Goal: Find specific page/section: Find specific page/section

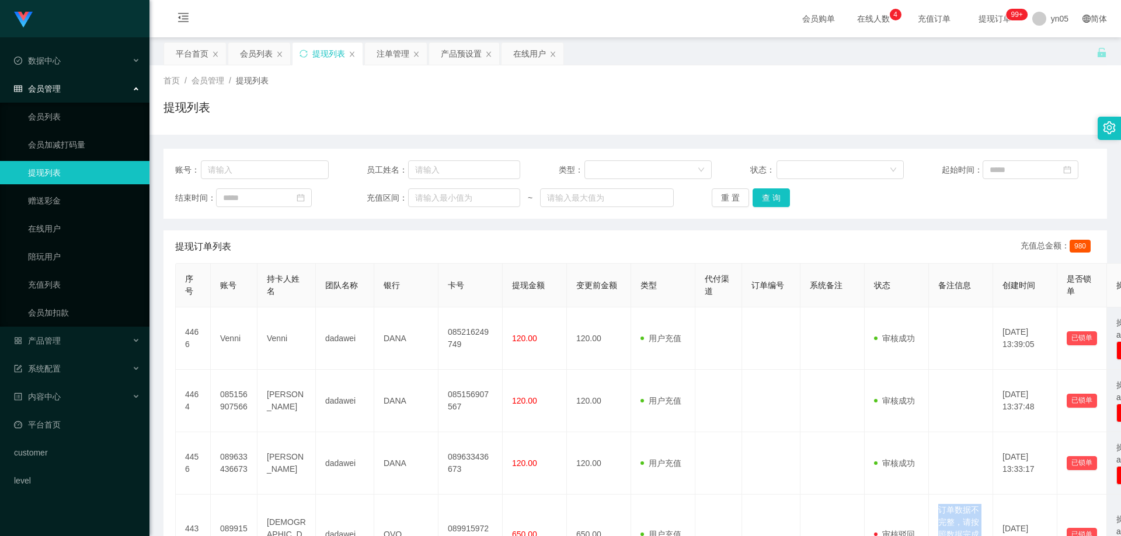
scroll to position [346, 0]
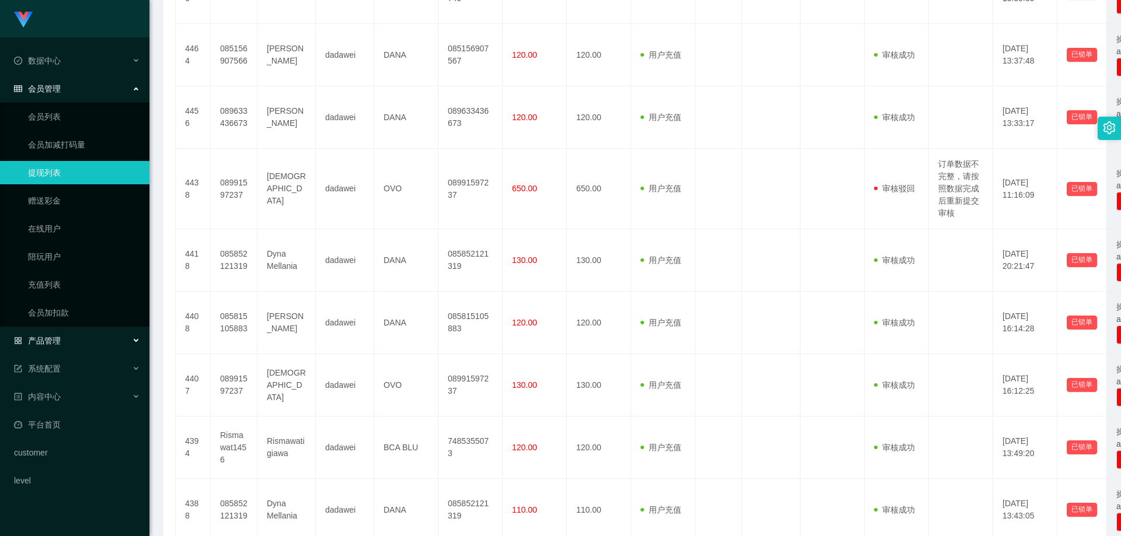
click at [71, 338] on div "产品管理" at bounding box center [74, 340] width 149 height 23
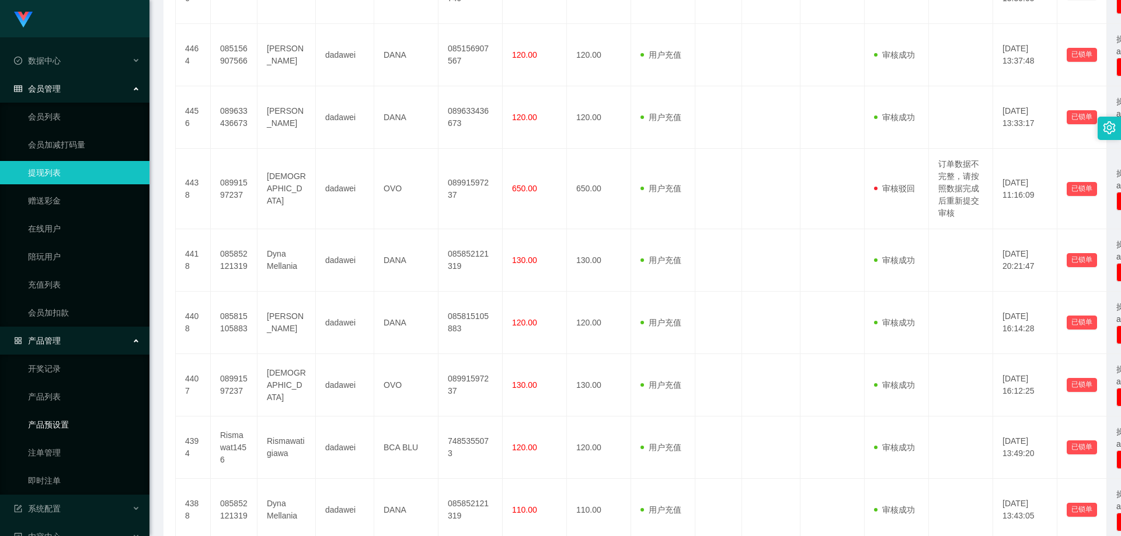
click at [65, 432] on link "产品预设置" at bounding box center [84, 424] width 112 height 23
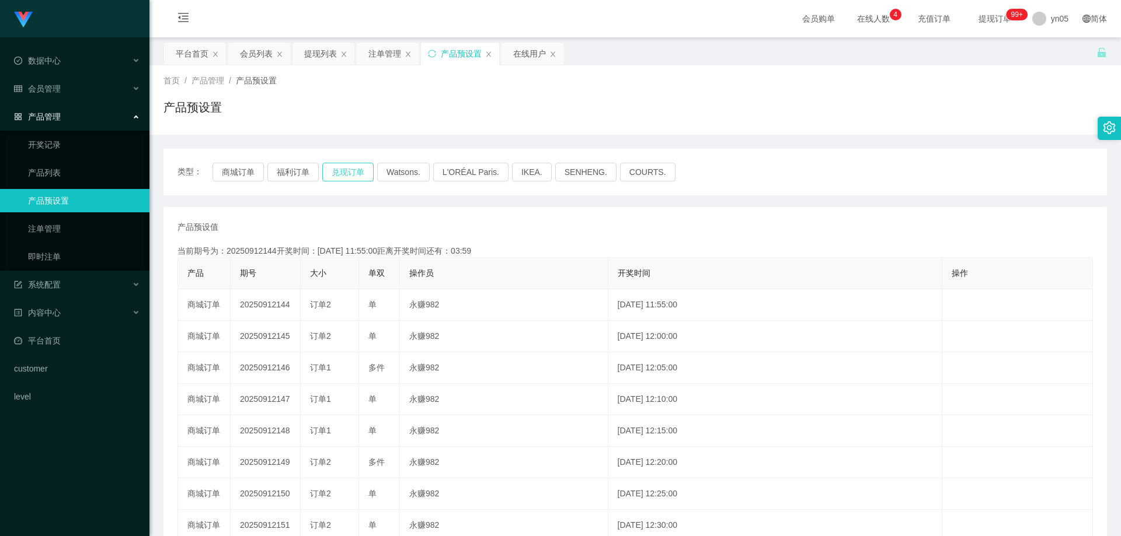
click at [362, 167] on button "兑现订单" at bounding box center [347, 172] width 51 height 19
click at [58, 91] on span "会员管理" at bounding box center [37, 88] width 47 height 9
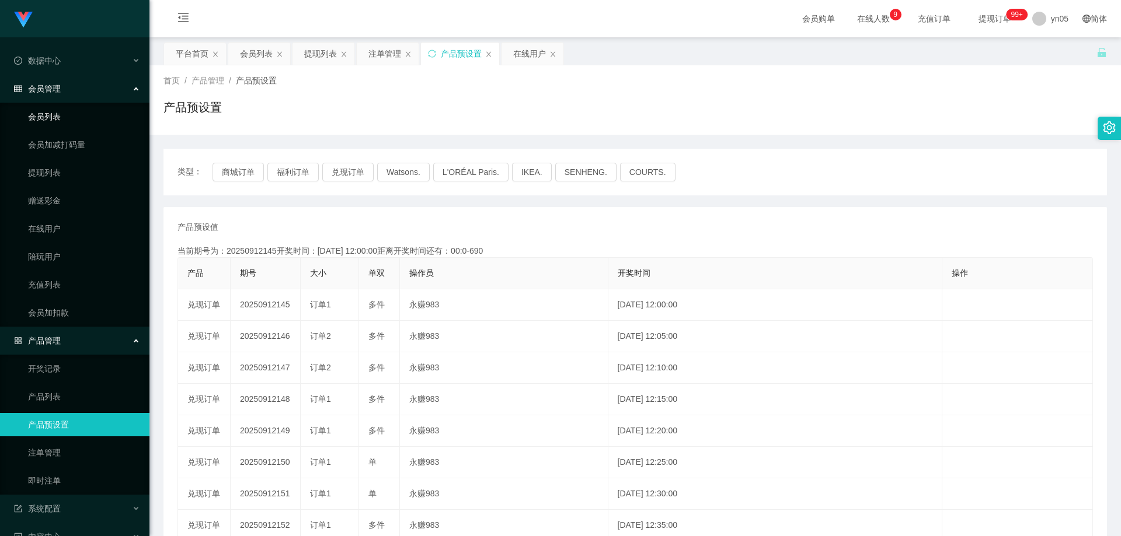
click at [51, 106] on link "会员列表" at bounding box center [84, 116] width 112 height 23
